Goal: Task Accomplishment & Management: Complete application form

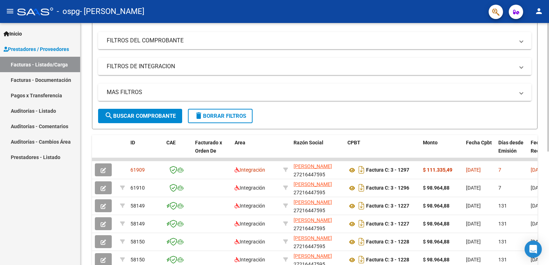
scroll to position [108, 0]
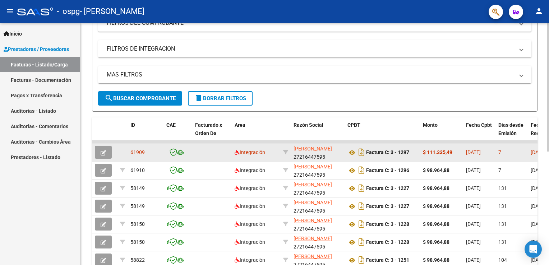
click at [104, 147] on button "button" at bounding box center [103, 152] width 17 height 13
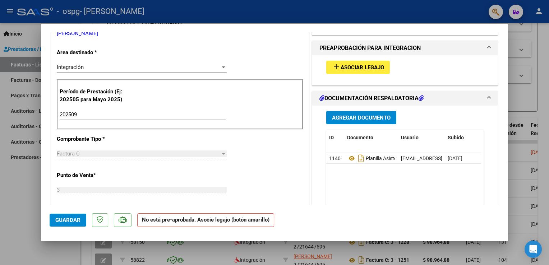
scroll to position [180, 0]
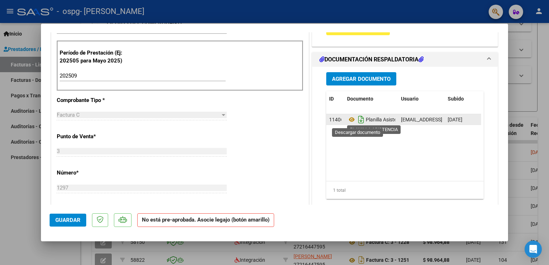
click at [356, 121] on icon "Descargar documento" at bounding box center [360, 119] width 9 height 11
click at [321, 175] on div "Agregar Documento ID Documento Usuario Subido Acción 11406 Planilla Asistencia …" at bounding box center [405, 138] width 168 height 143
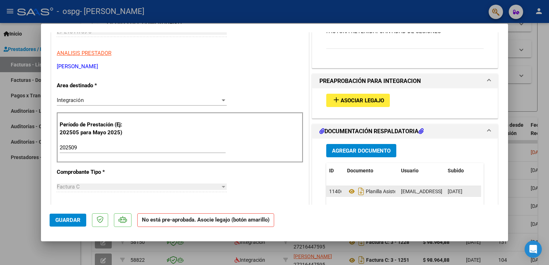
click at [357, 149] on span "Agregar Documento" at bounding box center [361, 151] width 59 height 6
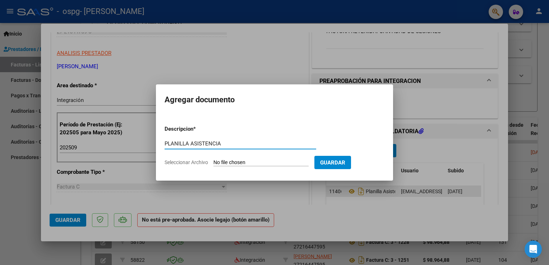
type input "PLANILLA ASISTENCIA"
click at [198, 162] on span "Seleccionar Archivo" at bounding box center [185, 162] width 43 height 6
click at [213, 162] on input "Seleccionar Archivo" at bounding box center [260, 162] width 95 height 7
type input "C:\fakepath\PLANILLA ASISTENCIA [PERSON_NAME] SEPTIEMBRE .pdf"
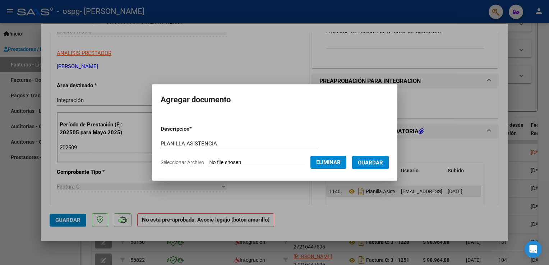
click at [216, 143] on input "PLANILLA ASISTENCIA" at bounding box center [239, 143] width 157 height 6
type input "PLANILLA ASISTENCIA SEPTIEMBRE"
click at [373, 162] on span "Guardar" at bounding box center [370, 162] width 25 height 6
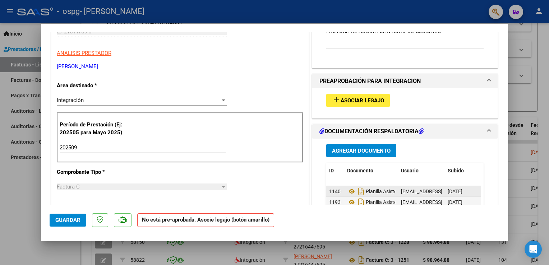
click at [462, 190] on span "[DATE]" at bounding box center [454, 192] width 15 height 6
drag, startPoint x: 468, startPoint y: 190, endPoint x: 346, endPoint y: 217, distance: 124.7
click at [346, 217] on mat-dialog-actions "Guardar No está pre-aprobada. Asocie legajo (botón amarillo)" at bounding box center [275, 219] width 450 height 28
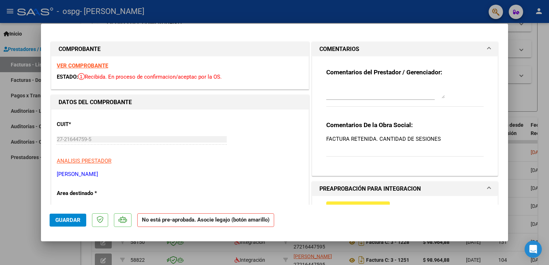
scroll to position [36, 0]
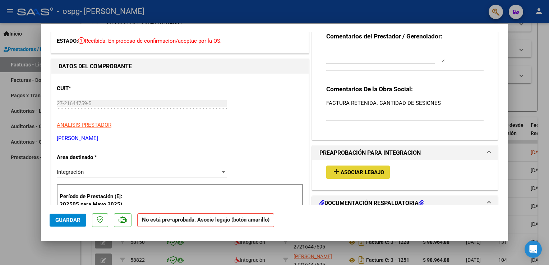
click at [340, 174] on span "Asociar Legajo" at bounding box center [361, 172] width 43 height 6
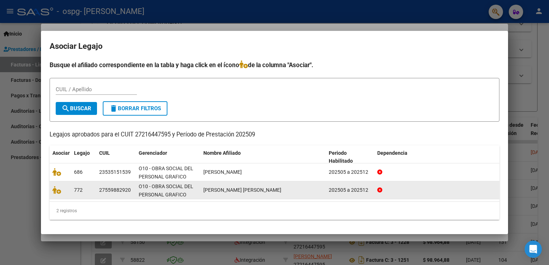
click at [84, 189] on div "772" at bounding box center [83, 190] width 19 height 8
click at [54, 190] on icon at bounding box center [56, 190] width 9 height 8
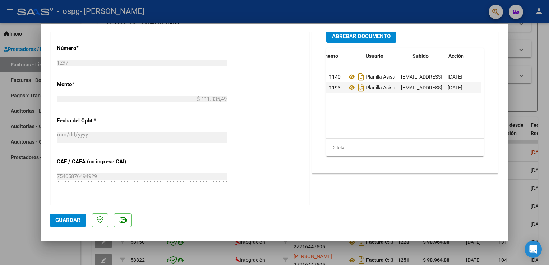
scroll to position [0, 35]
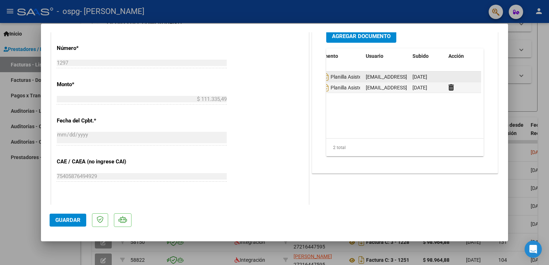
click at [445, 78] on datatable-body-cell at bounding box center [463, 76] width 36 height 10
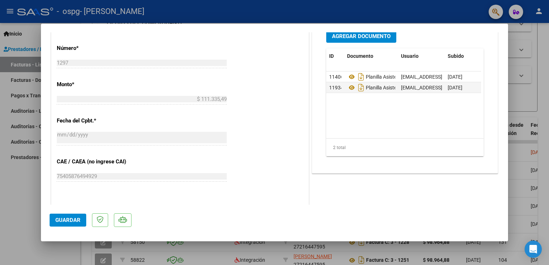
click at [425, 116] on datatable-body "11406 Planilla Asistencia [EMAIL_ADDRESS][DOMAIN_NAME] - [PERSON_NAME] [DATE] 1…" at bounding box center [403, 104] width 155 height 67
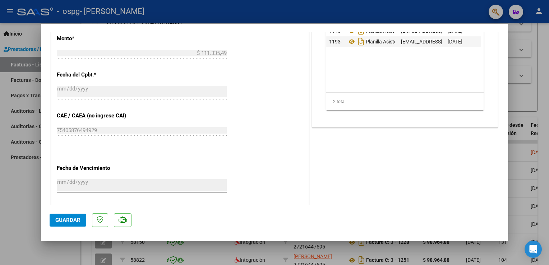
scroll to position [443, 0]
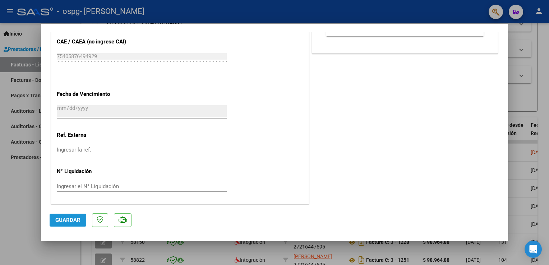
click at [79, 219] on span "Guardar" at bounding box center [67, 220] width 25 height 6
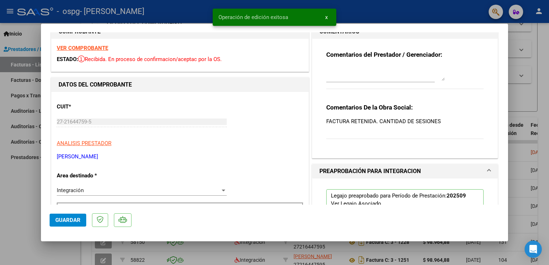
scroll to position [12, 0]
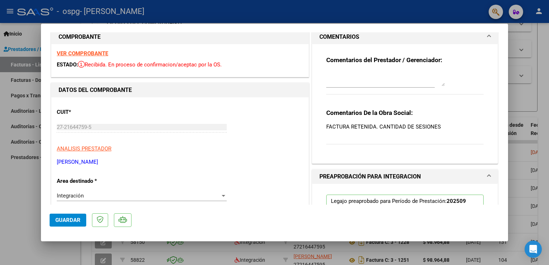
click at [336, 84] on textarea at bounding box center [385, 79] width 118 height 14
click at [350, 84] on textarea at bounding box center [385, 79] width 118 height 14
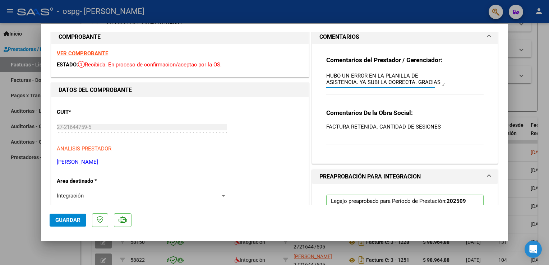
type textarea "HUBO UN ERROR EN LA PLANILLA DE ASISTENCIA. YA SUBI LA CORRECTA. GRACIAS"
click at [69, 216] on button "Guardar" at bounding box center [68, 220] width 37 height 13
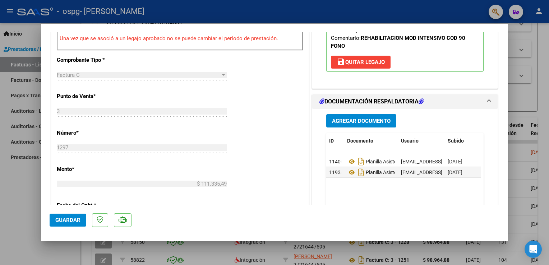
scroll to position [299, 0]
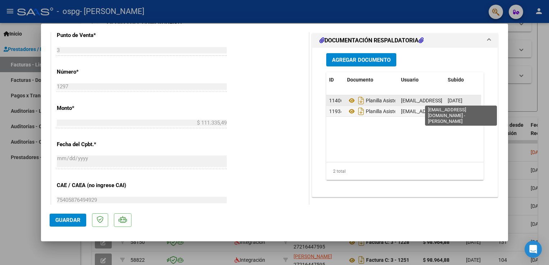
click at [417, 98] on span "[EMAIL_ADDRESS][DOMAIN_NAME] - [PERSON_NAME]" at bounding box center [462, 101] width 122 height 6
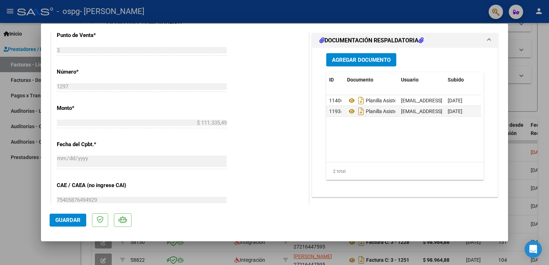
drag, startPoint x: 417, startPoint y: 98, endPoint x: 279, endPoint y: 143, distance: 145.0
click at [279, 143] on div "CUIT * 27-21644759-5 Ingresar CUIT ANALISIS PRESTADOR [PERSON_NAME] [PERSON_NAM…" at bounding box center [179, 78] width 257 height 537
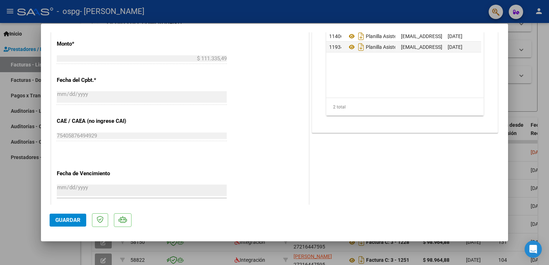
scroll to position [335, 0]
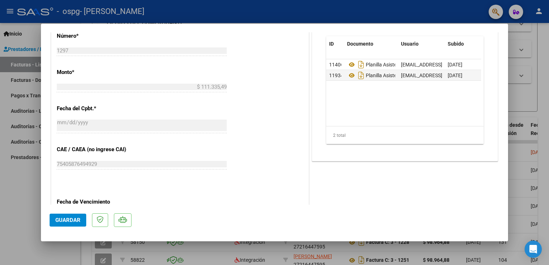
drag, startPoint x: 352, startPoint y: 120, endPoint x: 459, endPoint y: 120, distance: 107.0
click at [464, 121] on datatable-body "11406 Planilla Asistencia [EMAIL_ADDRESS][DOMAIN_NAME] - [PERSON_NAME] [DATE] 1…" at bounding box center [403, 92] width 155 height 67
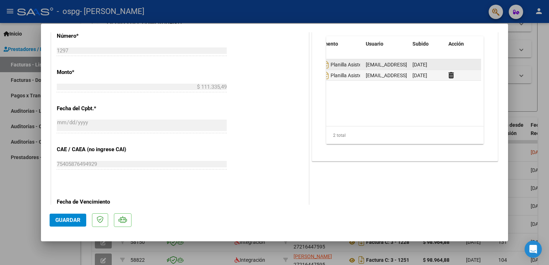
click at [458, 64] on datatable-body-cell at bounding box center [463, 64] width 36 height 10
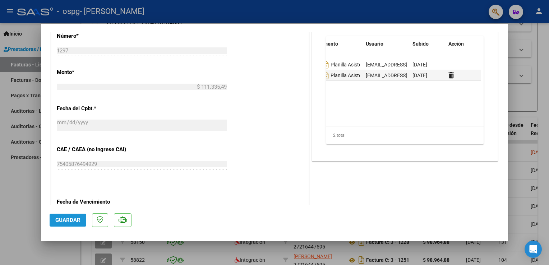
click at [65, 218] on span "Guardar" at bounding box center [67, 220] width 25 height 6
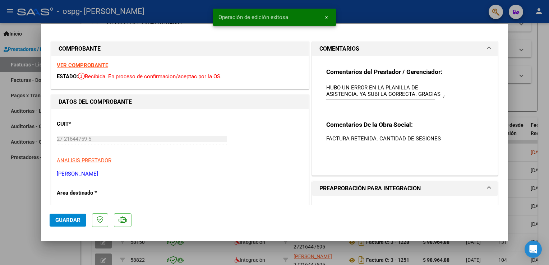
scroll to position [0, 0]
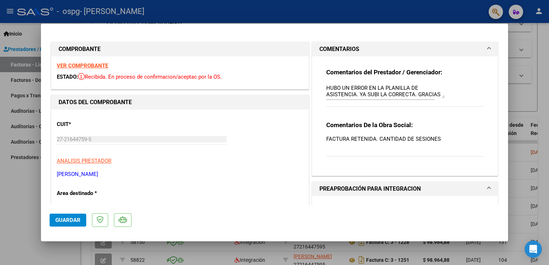
click at [527, 41] on div at bounding box center [274, 132] width 549 height 265
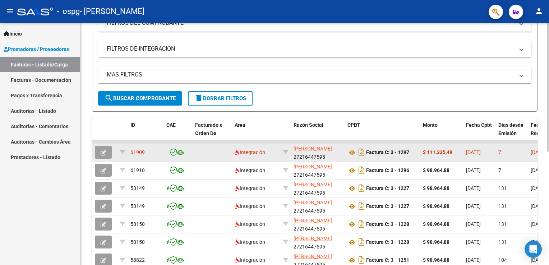
drag, startPoint x: 333, startPoint y: 141, endPoint x: 411, endPoint y: 144, distance: 78.7
click at [411, 144] on datatable-scroller "61909 Integración [PERSON_NAME] 27216447595 Factura C: 3 - 1297 $ 111.335,49 [D…" at bounding box center [314, 231] width 445 height 183
drag, startPoint x: 513, startPoint y: 141, endPoint x: 521, endPoint y: 143, distance: 8.3
click at [521, 143] on datatable-scroller "61909 Integración [PERSON_NAME] 27216447595 Factura C: 3 - 1297 $ 111.335,49 [D…" at bounding box center [314, 231] width 445 height 183
